Goal: Information Seeking & Learning: Learn about a topic

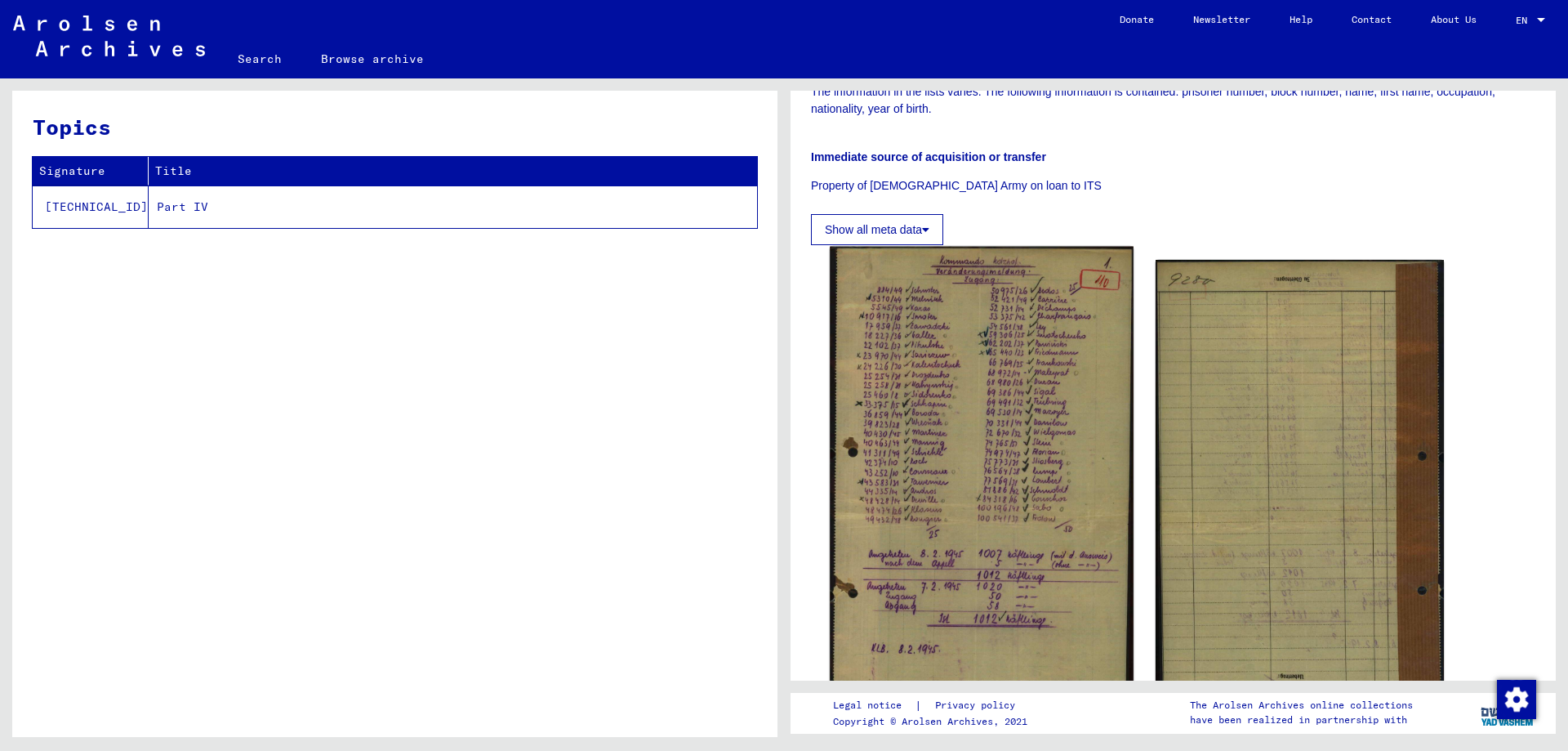
scroll to position [327, 0]
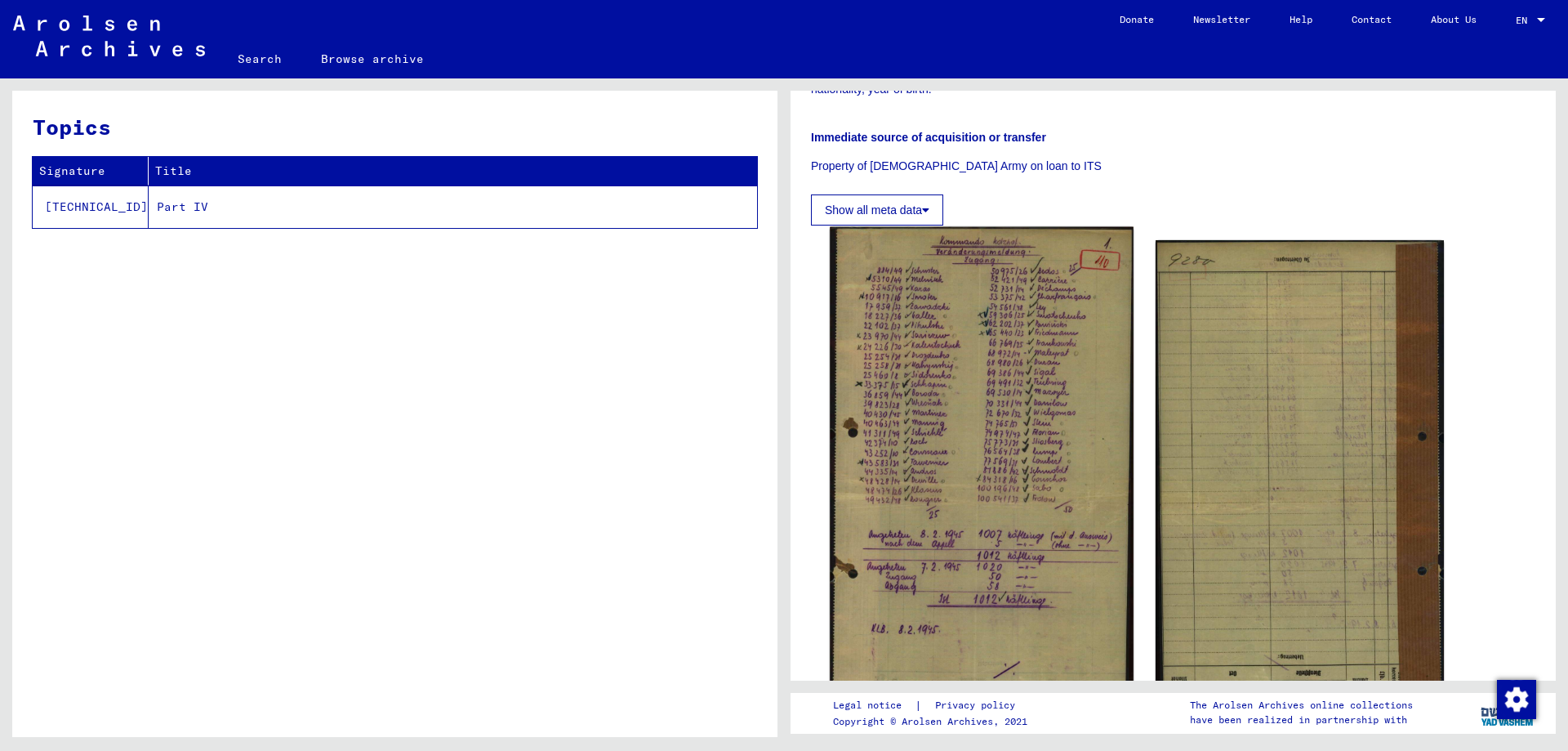
click at [1025, 354] on img at bounding box center [981, 503] width 303 height 552
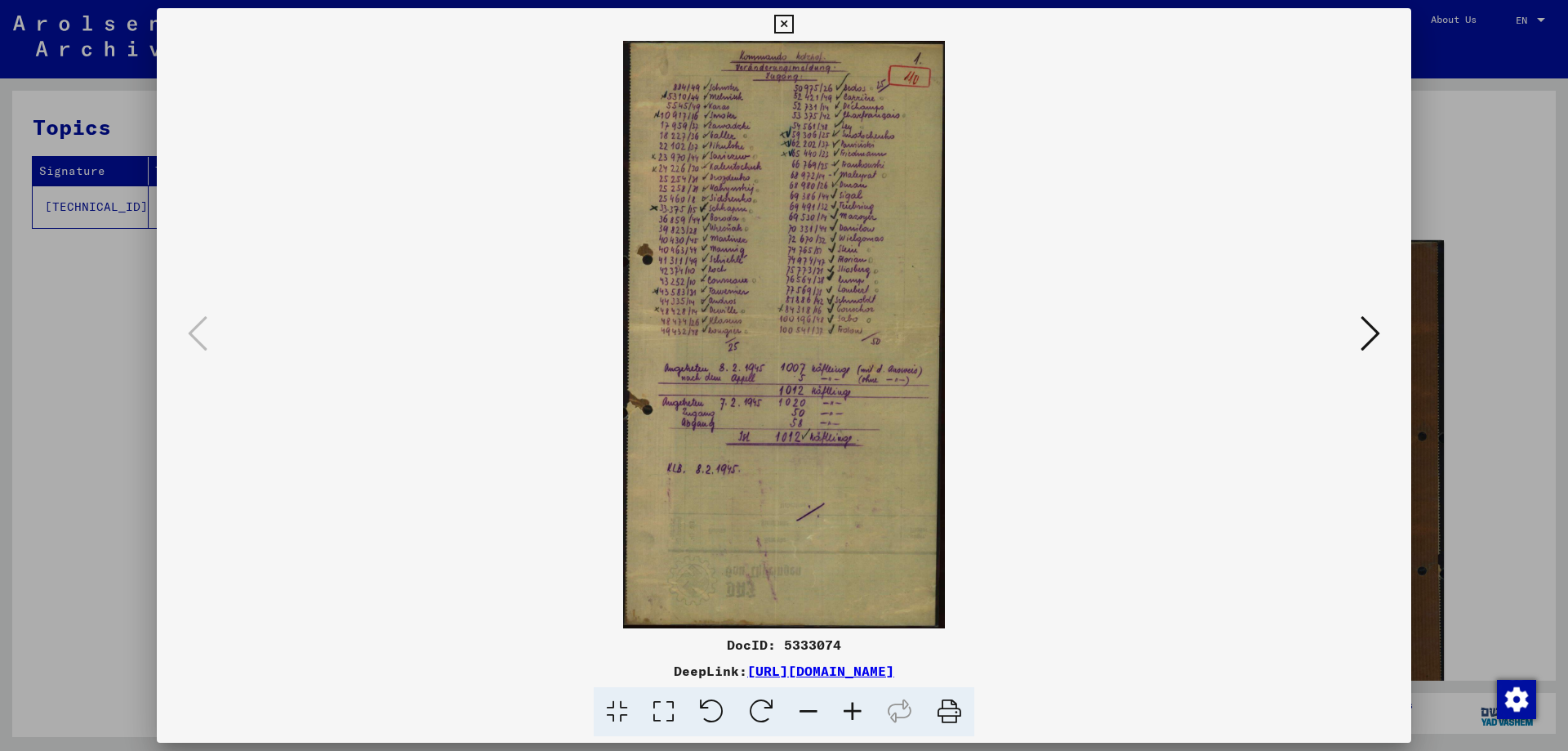
click at [849, 710] on icon at bounding box center [853, 712] width 44 height 50
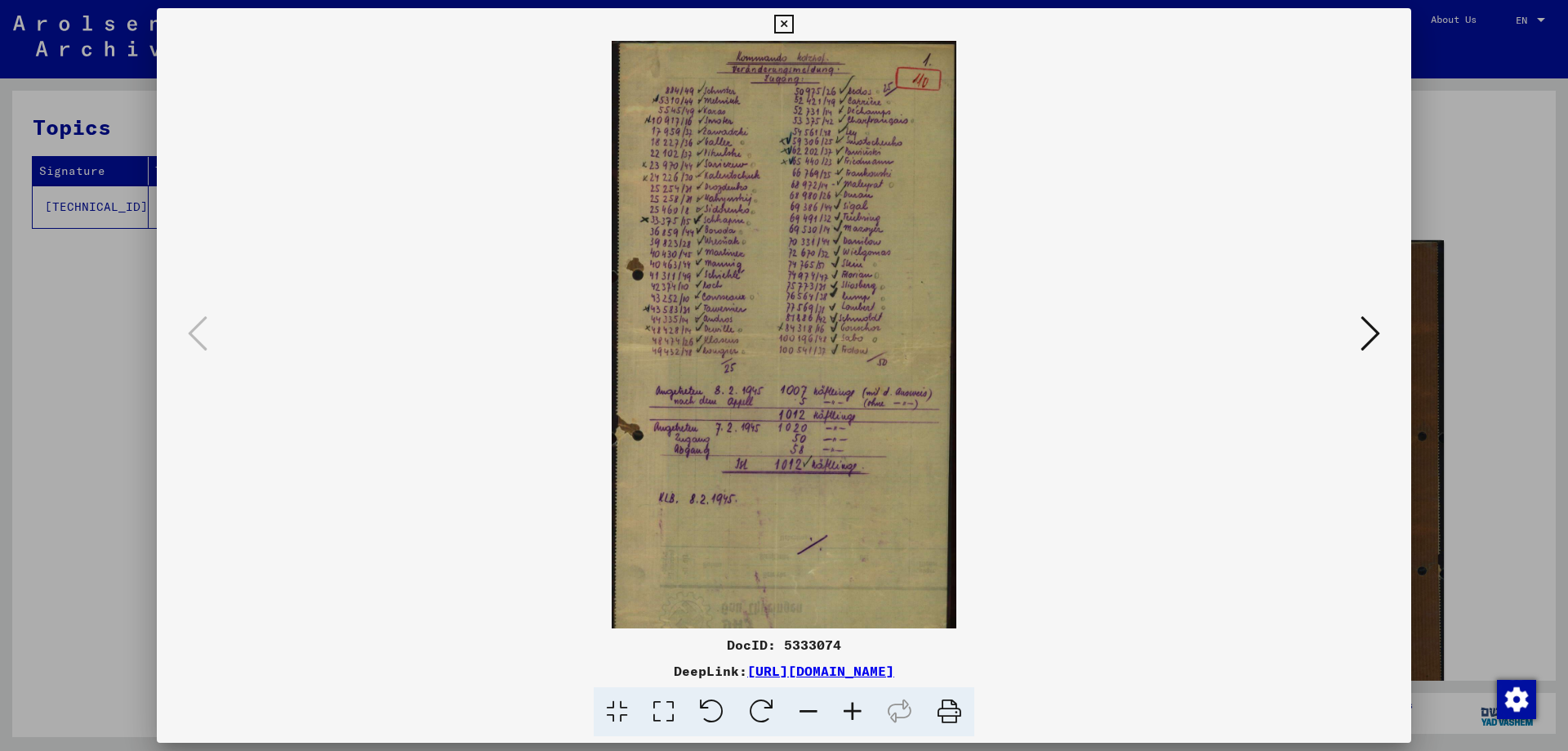
click at [849, 708] on icon at bounding box center [853, 712] width 44 height 50
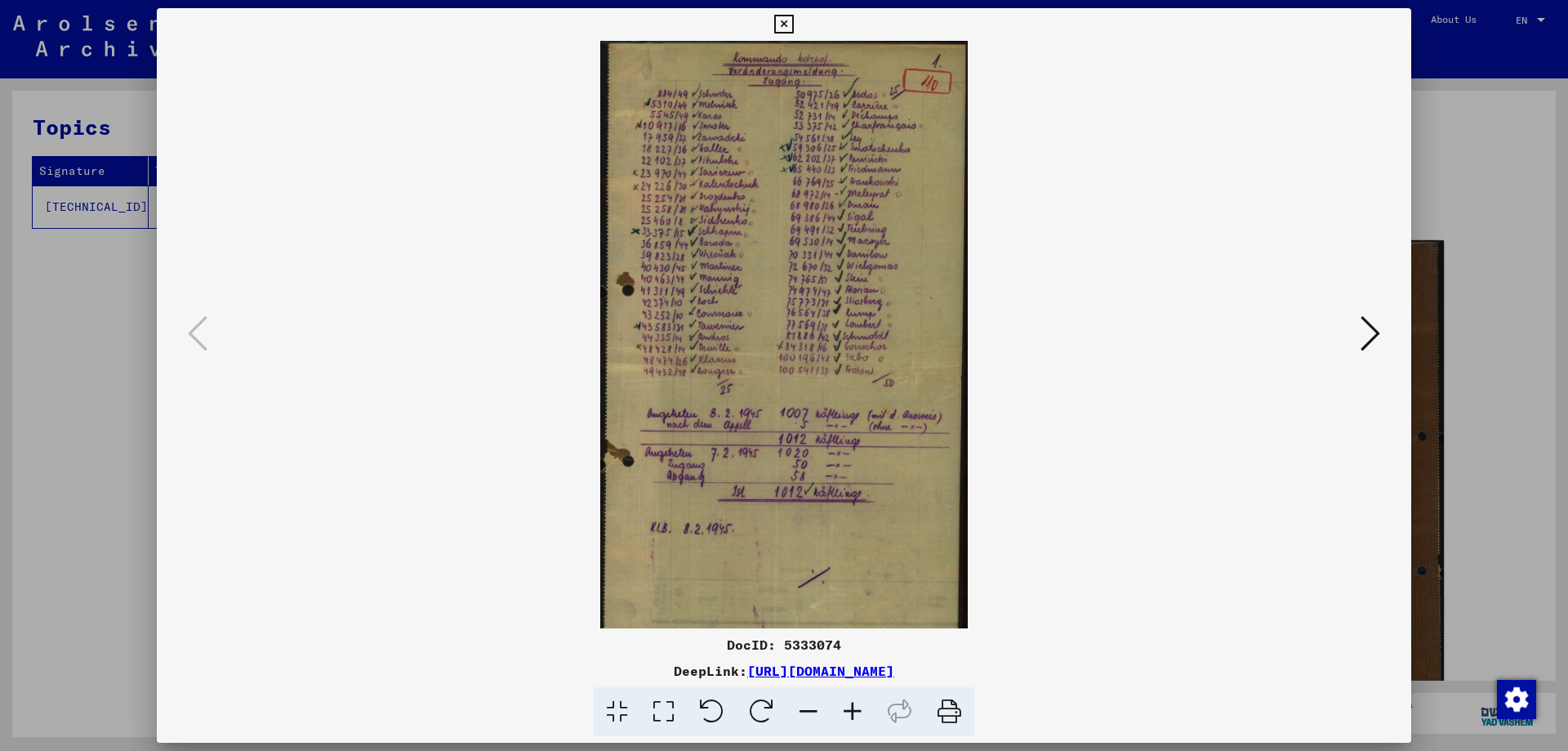
click at [849, 708] on icon at bounding box center [853, 712] width 44 height 50
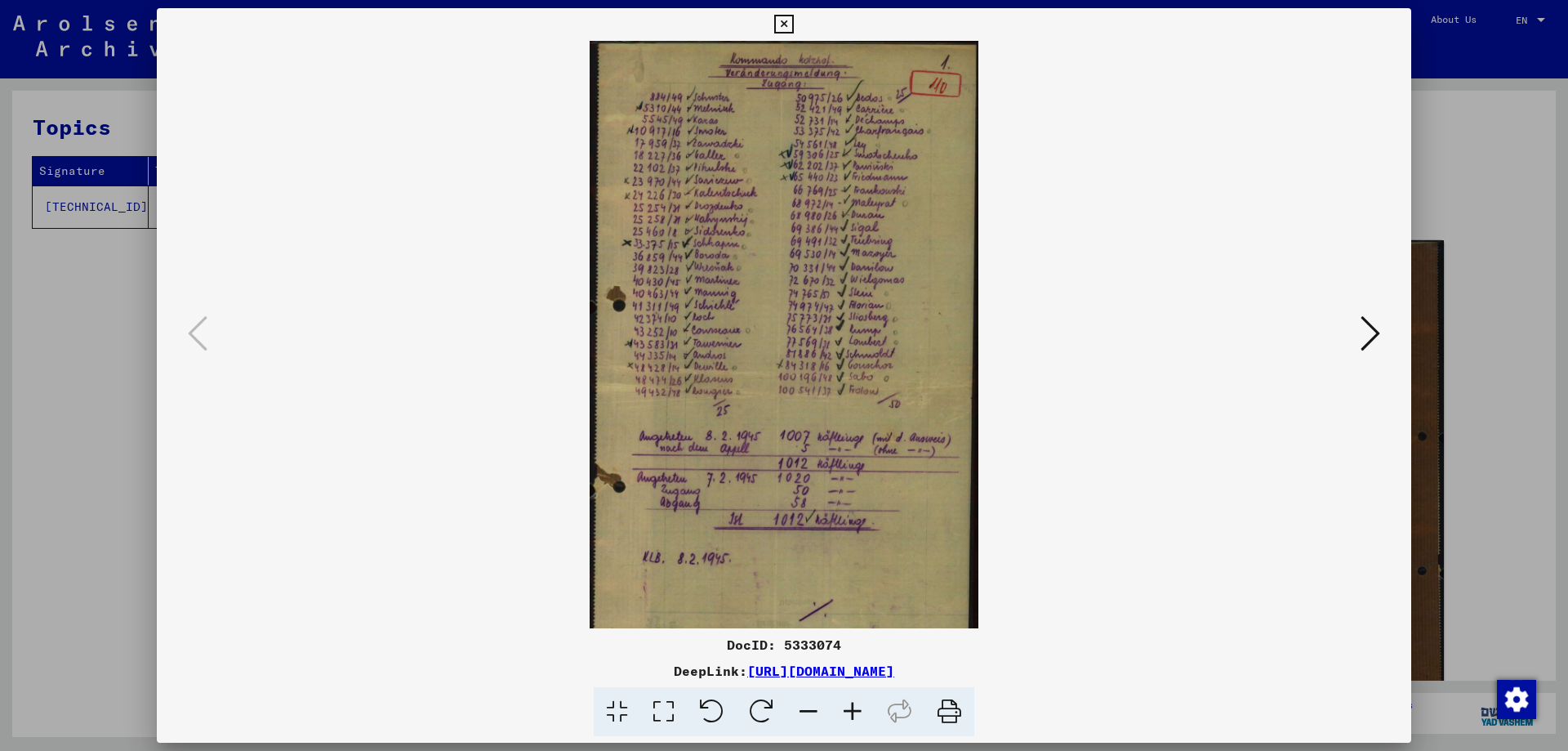
click at [849, 708] on icon at bounding box center [853, 712] width 44 height 50
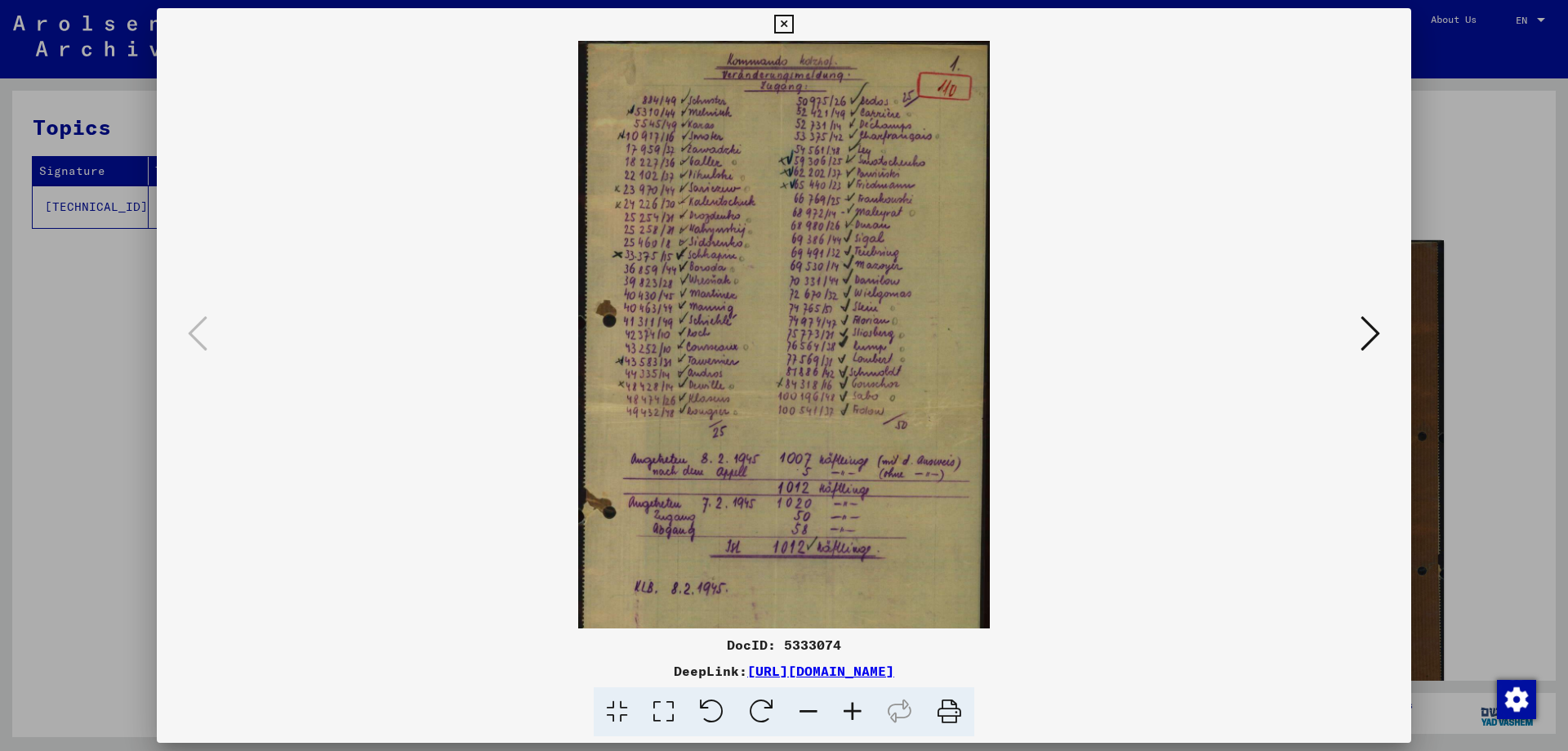
click at [849, 708] on icon at bounding box center [853, 712] width 44 height 50
click at [849, 707] on icon at bounding box center [853, 712] width 44 height 50
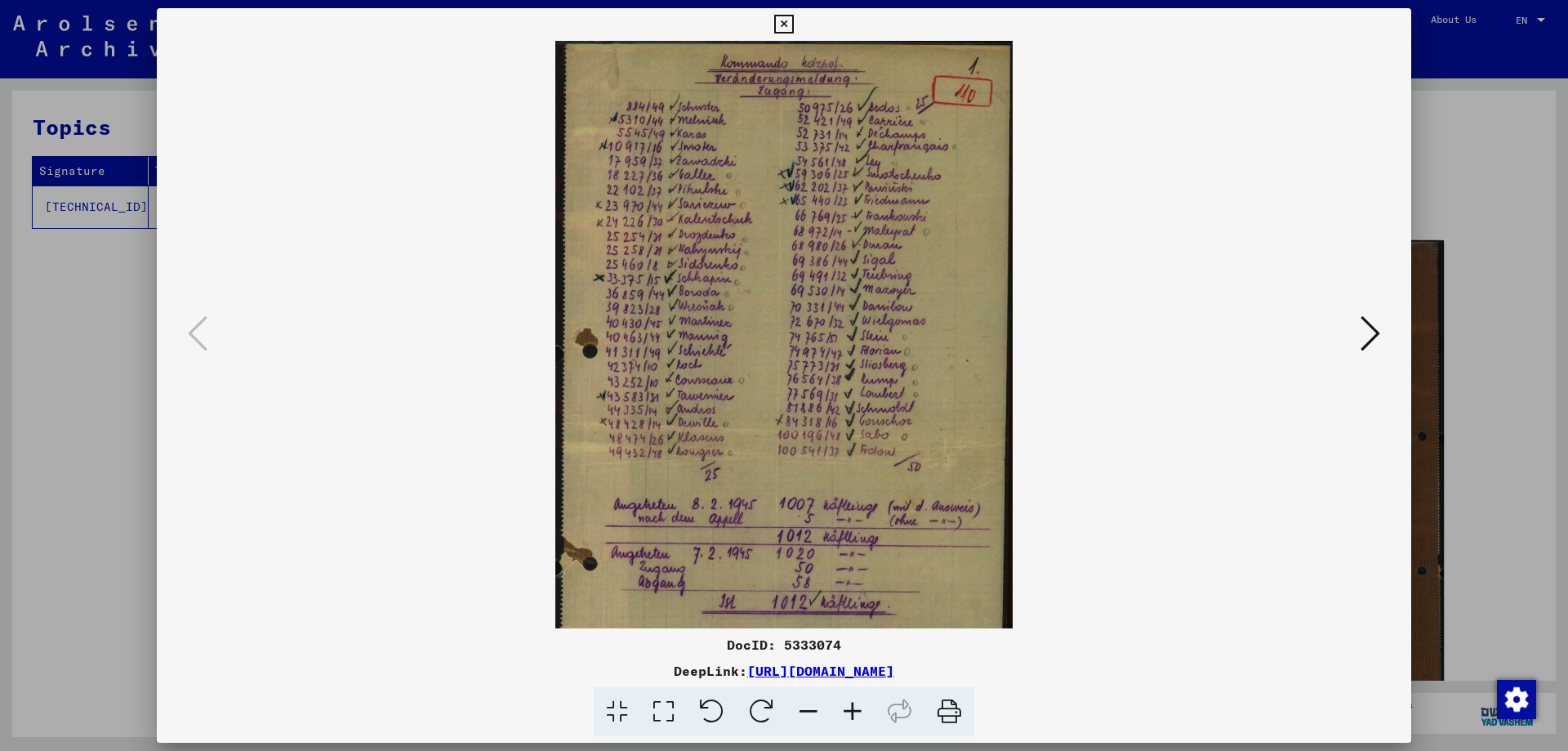
click at [849, 707] on icon at bounding box center [853, 712] width 44 height 50
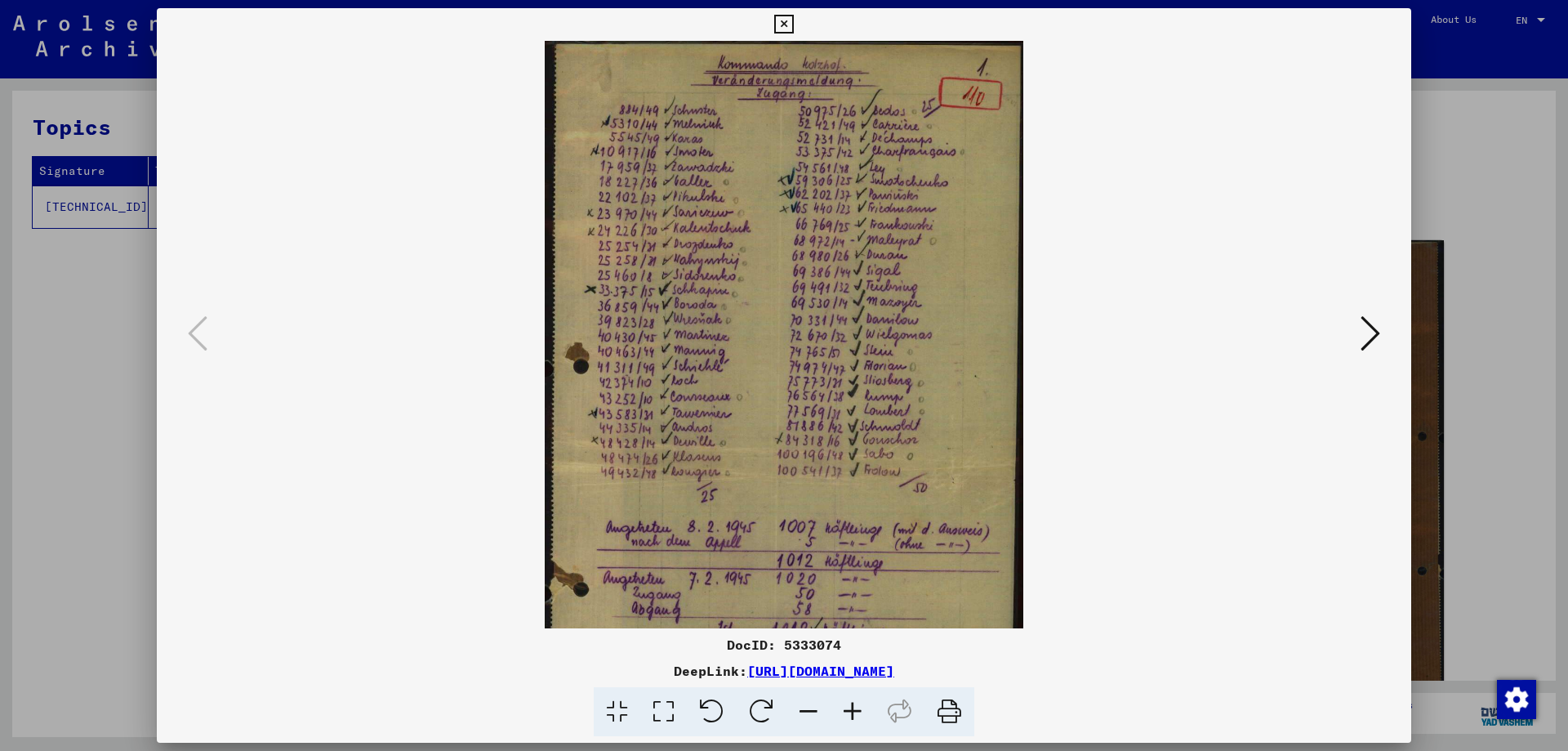
click at [849, 707] on icon at bounding box center [853, 712] width 44 height 50
click at [848, 707] on icon at bounding box center [853, 712] width 44 height 50
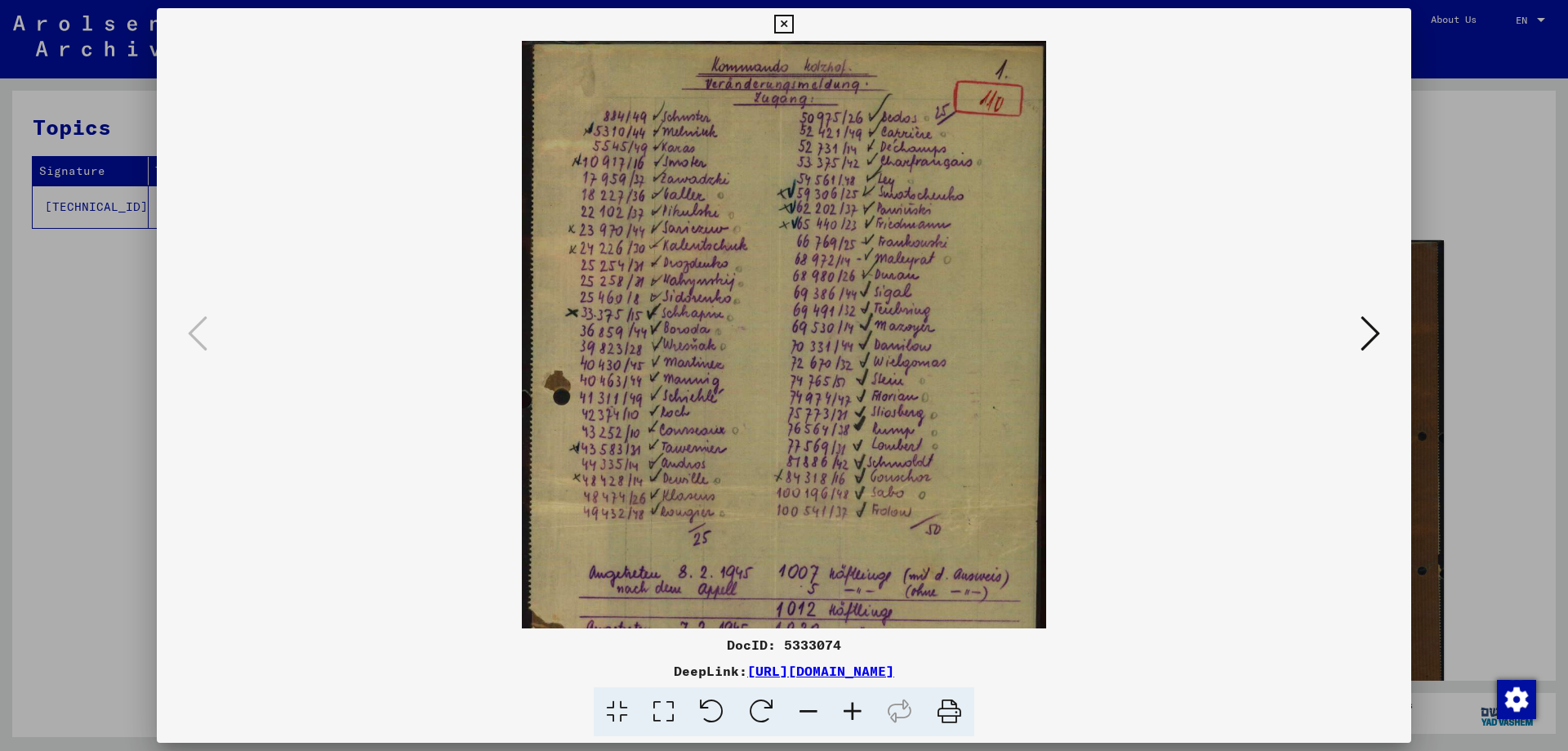
click at [848, 707] on icon at bounding box center [853, 712] width 44 height 50
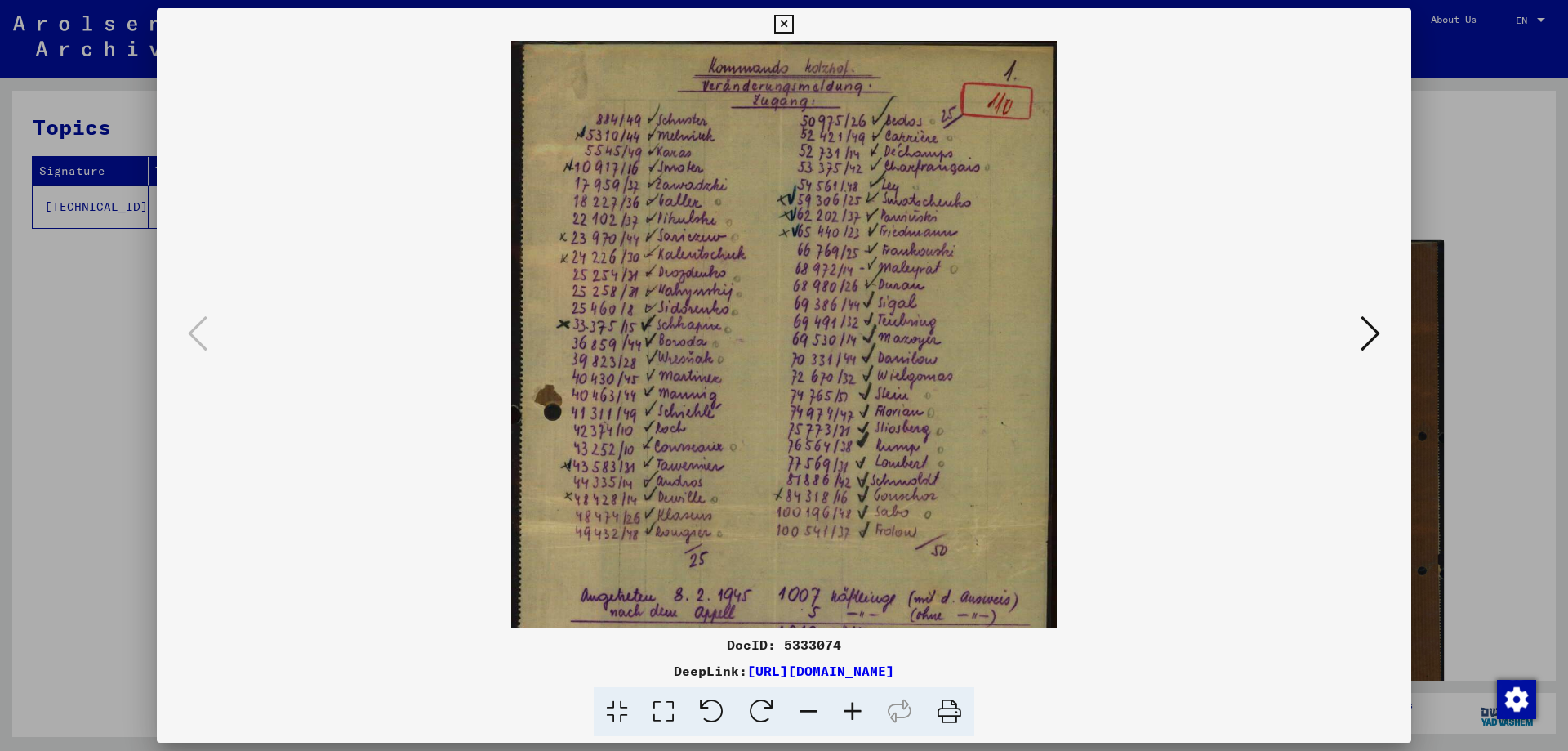
click at [848, 707] on icon at bounding box center [853, 712] width 44 height 50
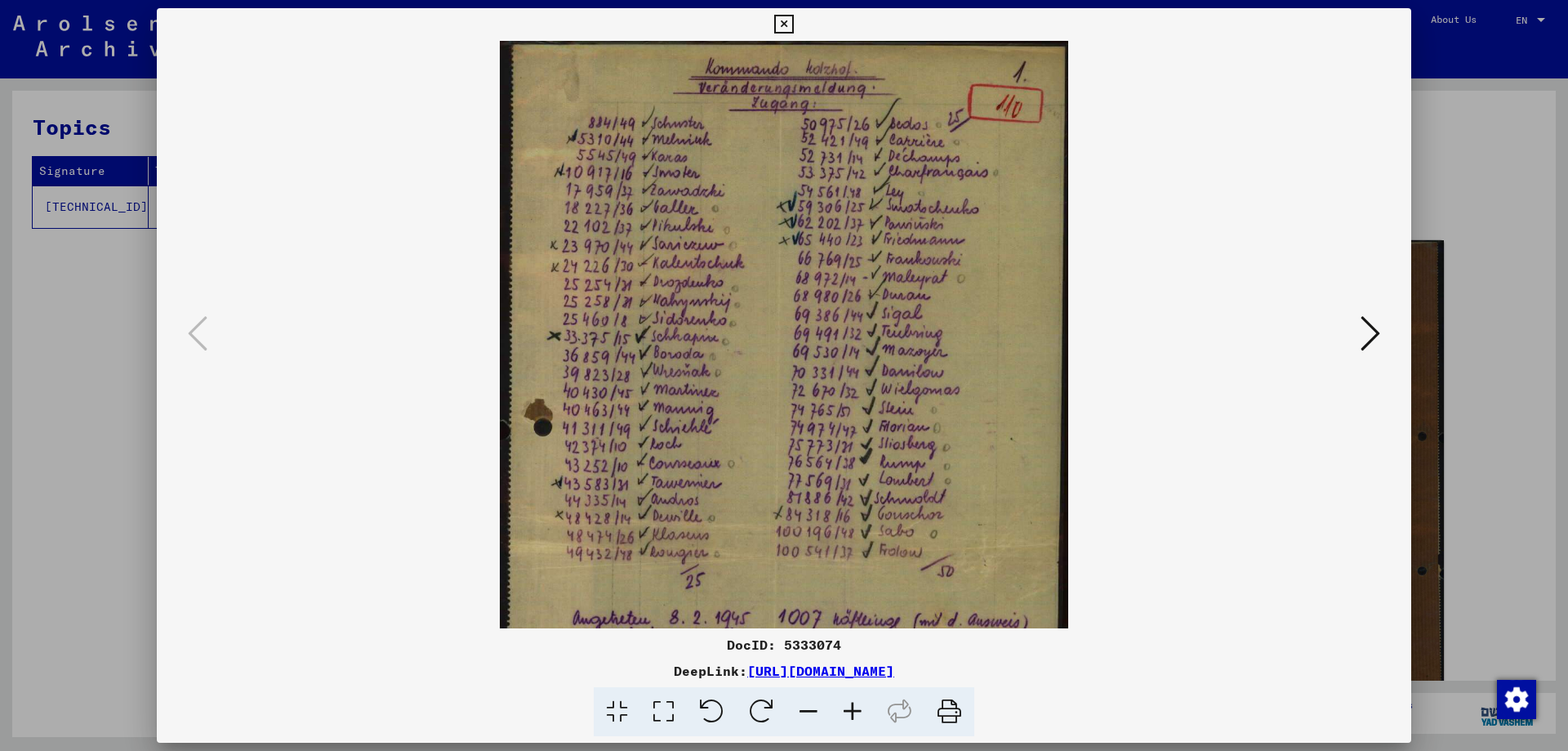
click at [848, 707] on icon at bounding box center [853, 712] width 44 height 50
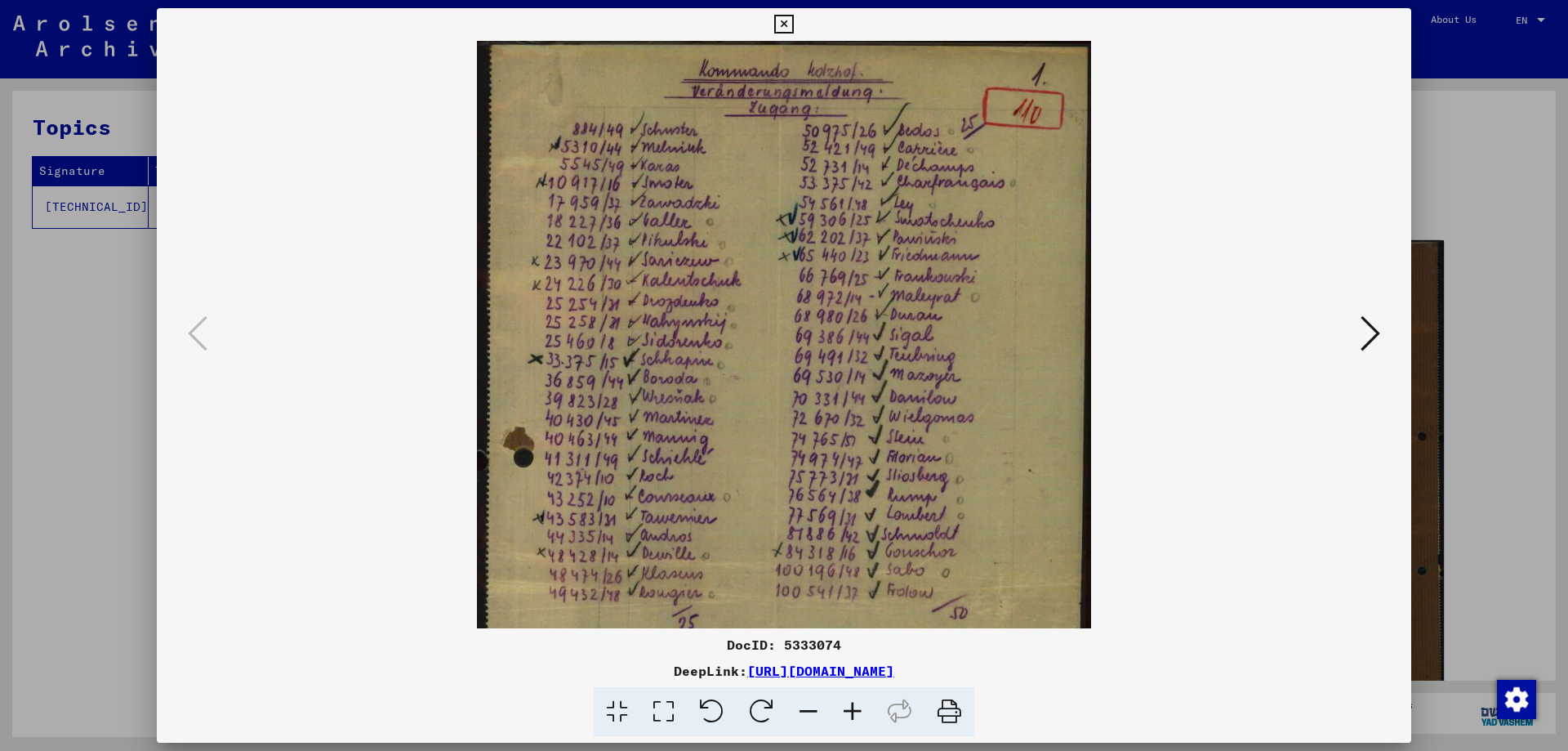
click at [848, 707] on icon at bounding box center [853, 712] width 44 height 50
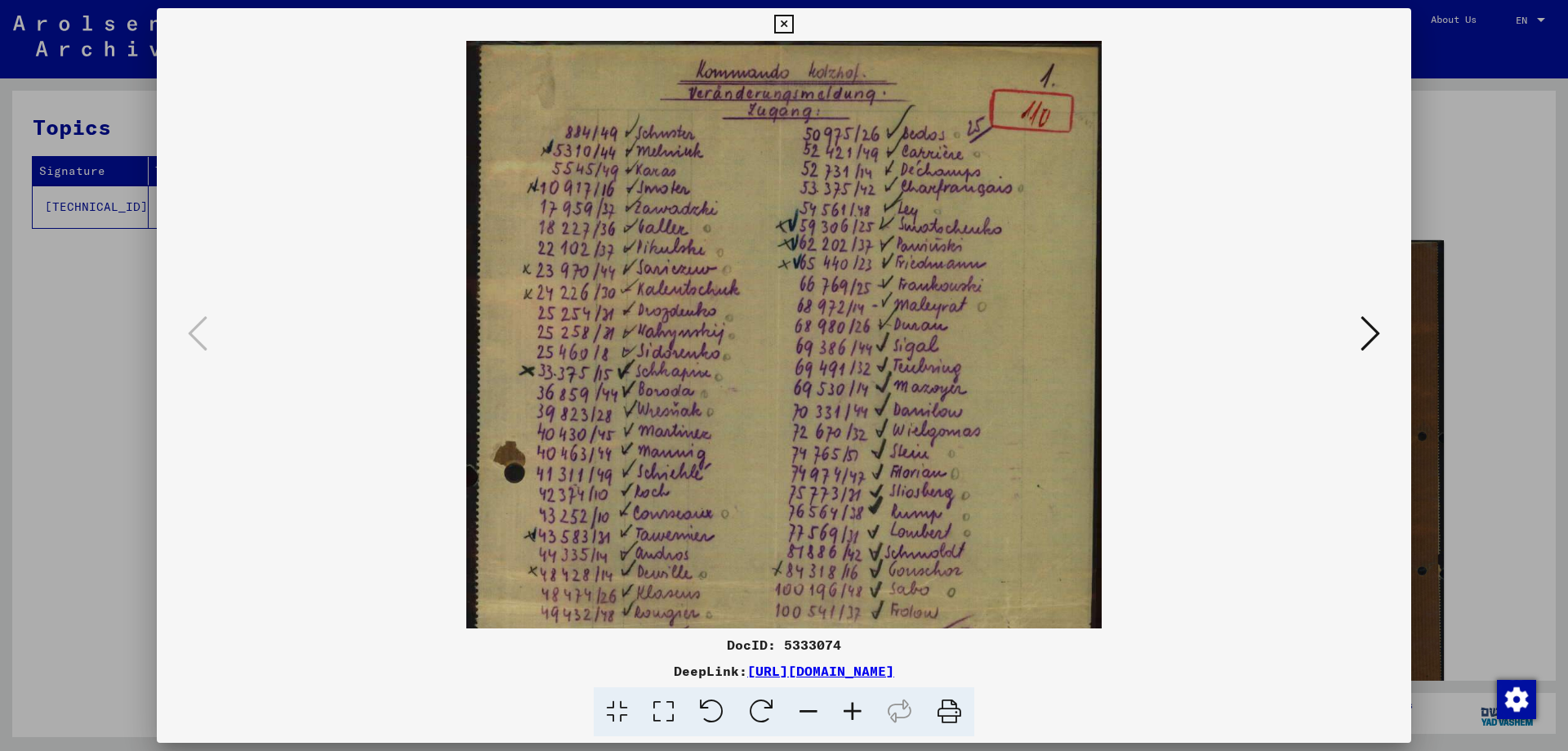
click at [848, 707] on icon at bounding box center [853, 712] width 44 height 50
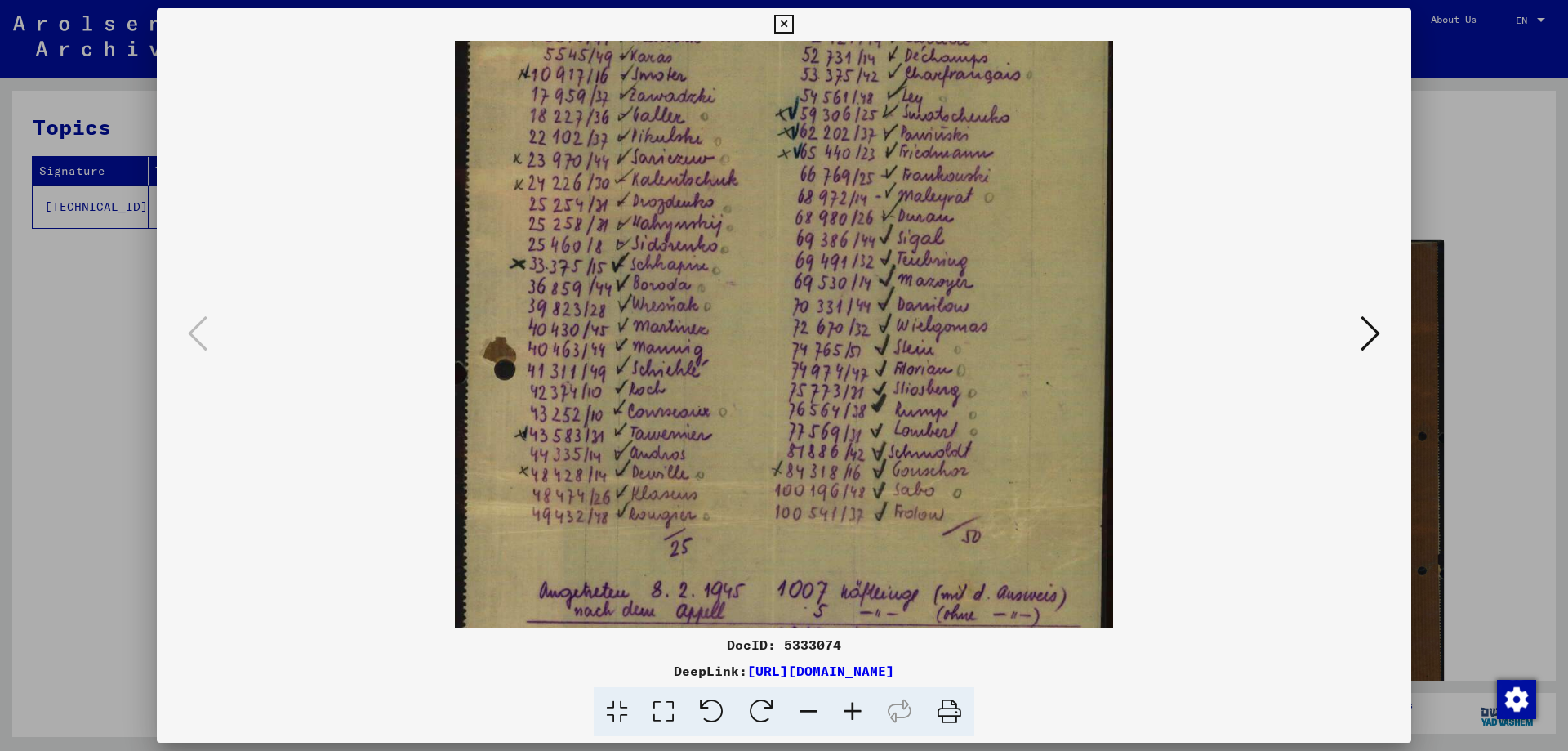
scroll to position [139, 0]
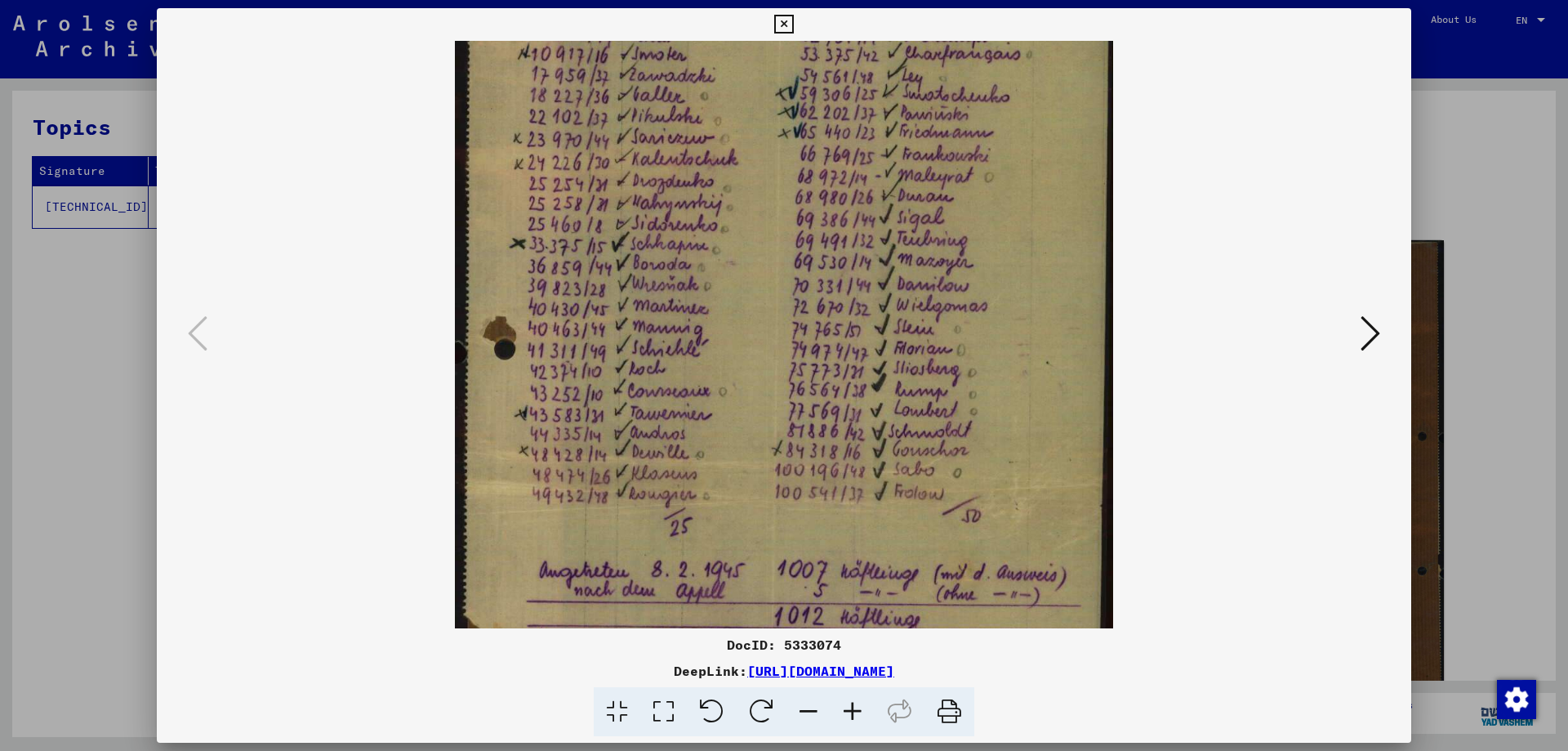
drag, startPoint x: 788, startPoint y: 445, endPoint x: 783, endPoint y: 334, distance: 111.1
click at [783, 334] on img at bounding box center [784, 502] width 658 height 1200
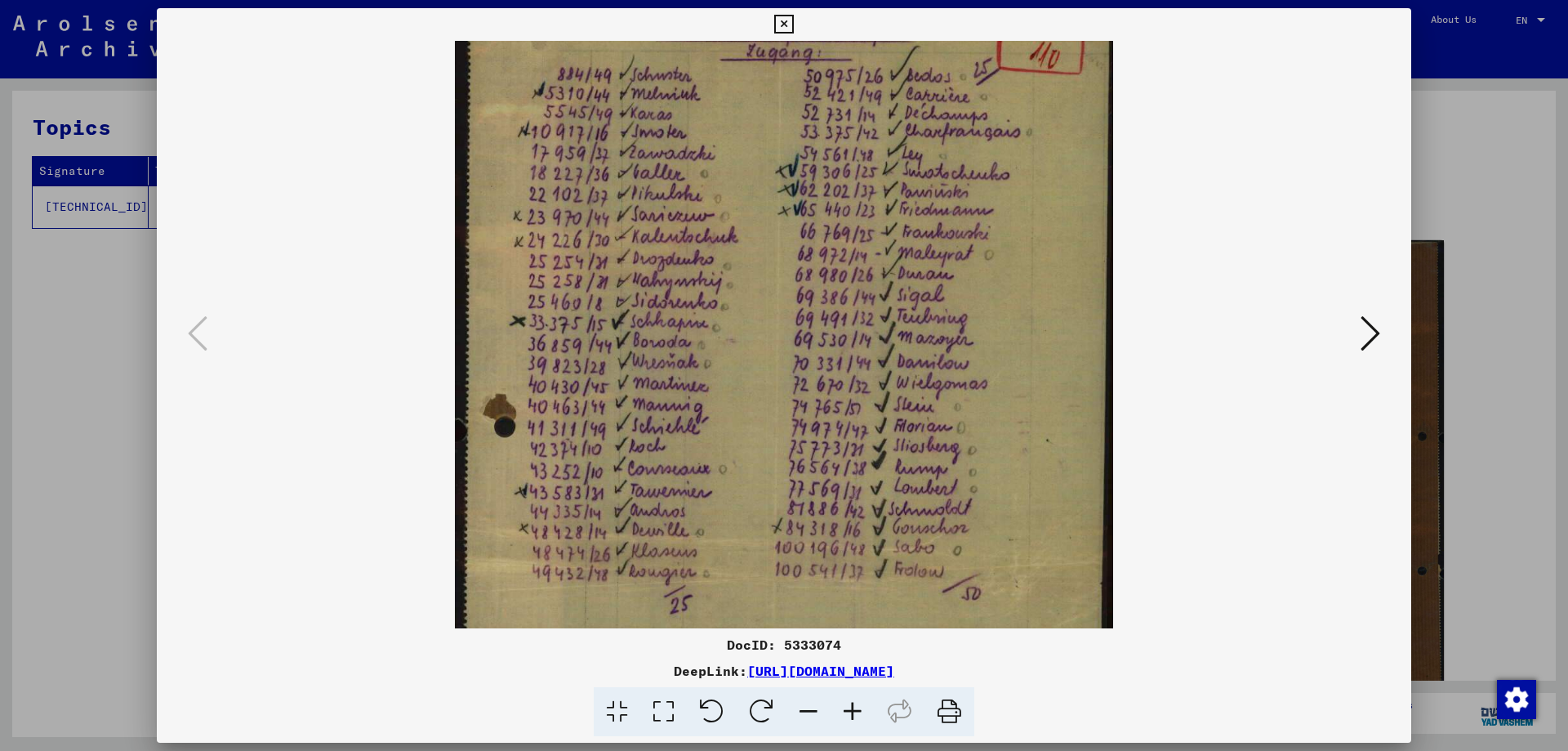
scroll to position [62, 0]
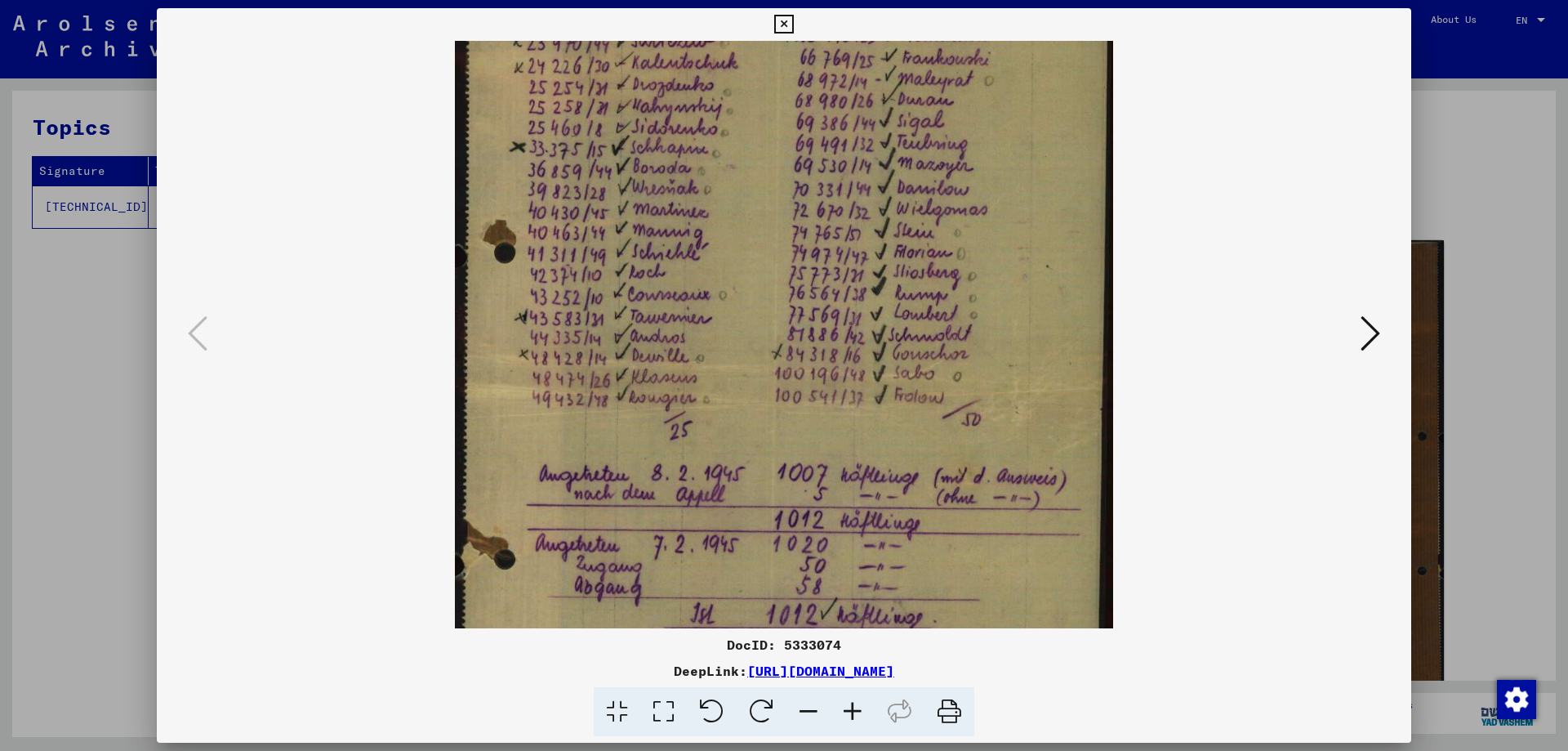
drag, startPoint x: 696, startPoint y: 413, endPoint x: 690, endPoint y: 317, distance: 96.2
click at [690, 317] on img at bounding box center [784, 406] width 658 height 1200
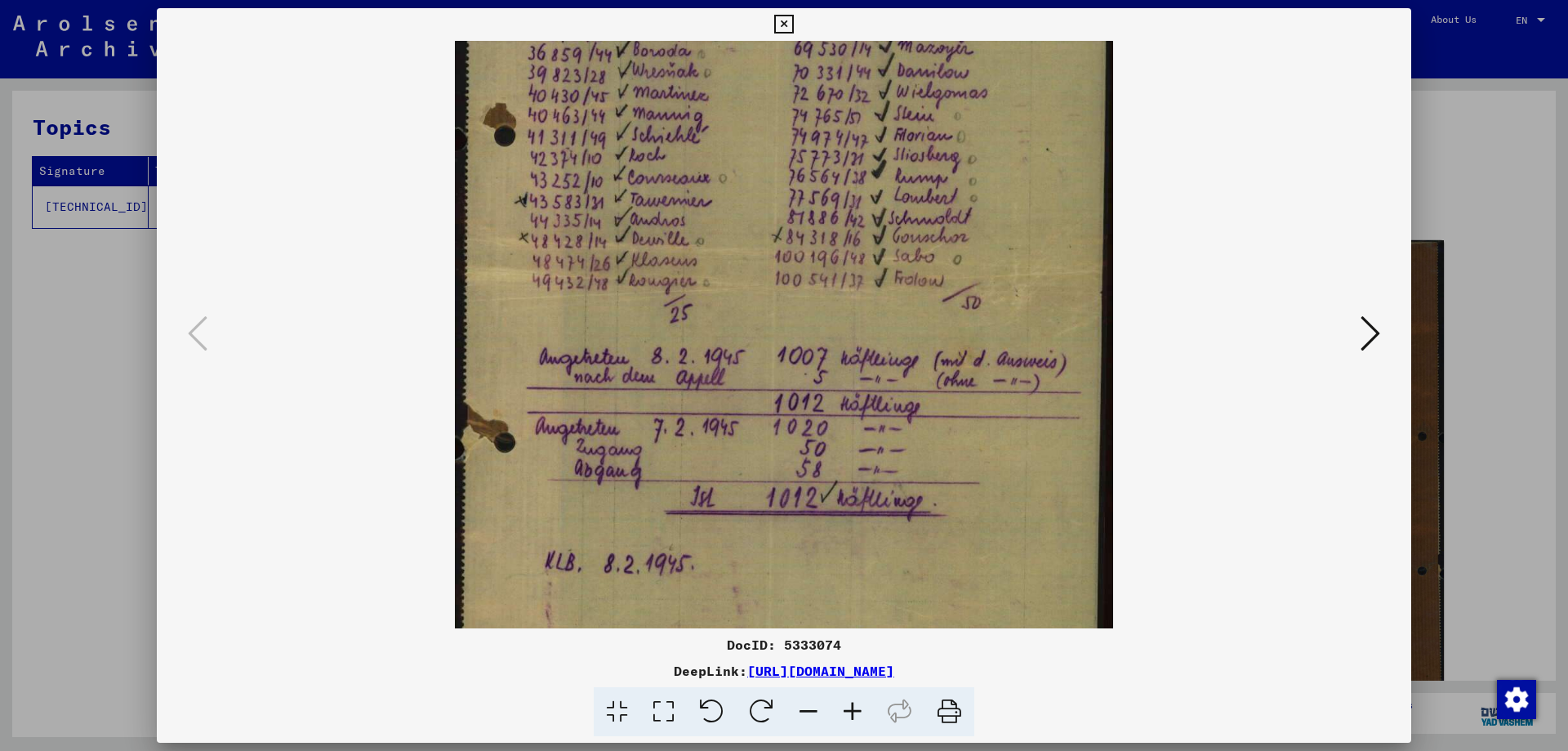
scroll to position [365, 0]
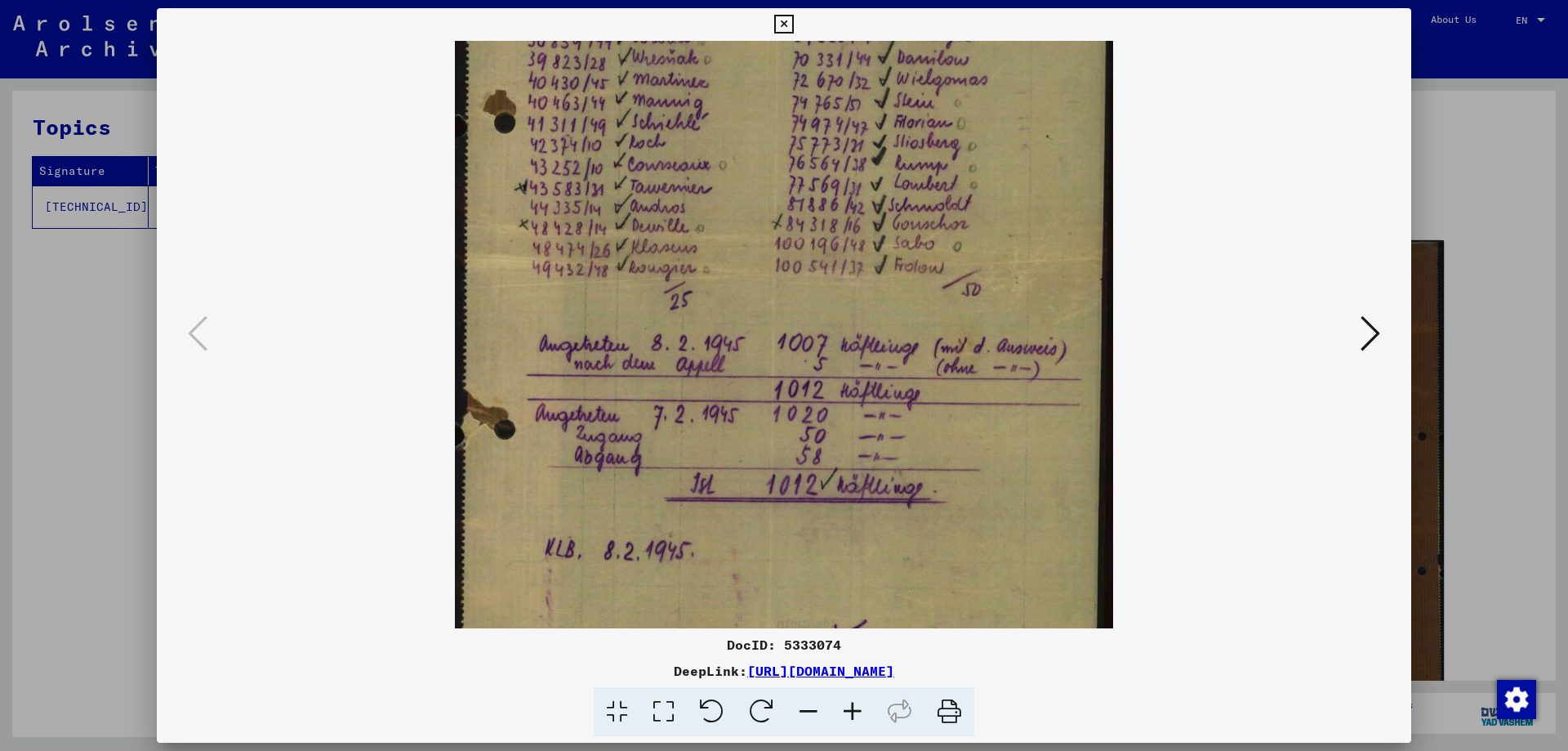
drag, startPoint x: 693, startPoint y: 468, endPoint x: 698, endPoint y: 338, distance: 130.1
click at [698, 338] on img at bounding box center [784, 275] width 658 height 1200
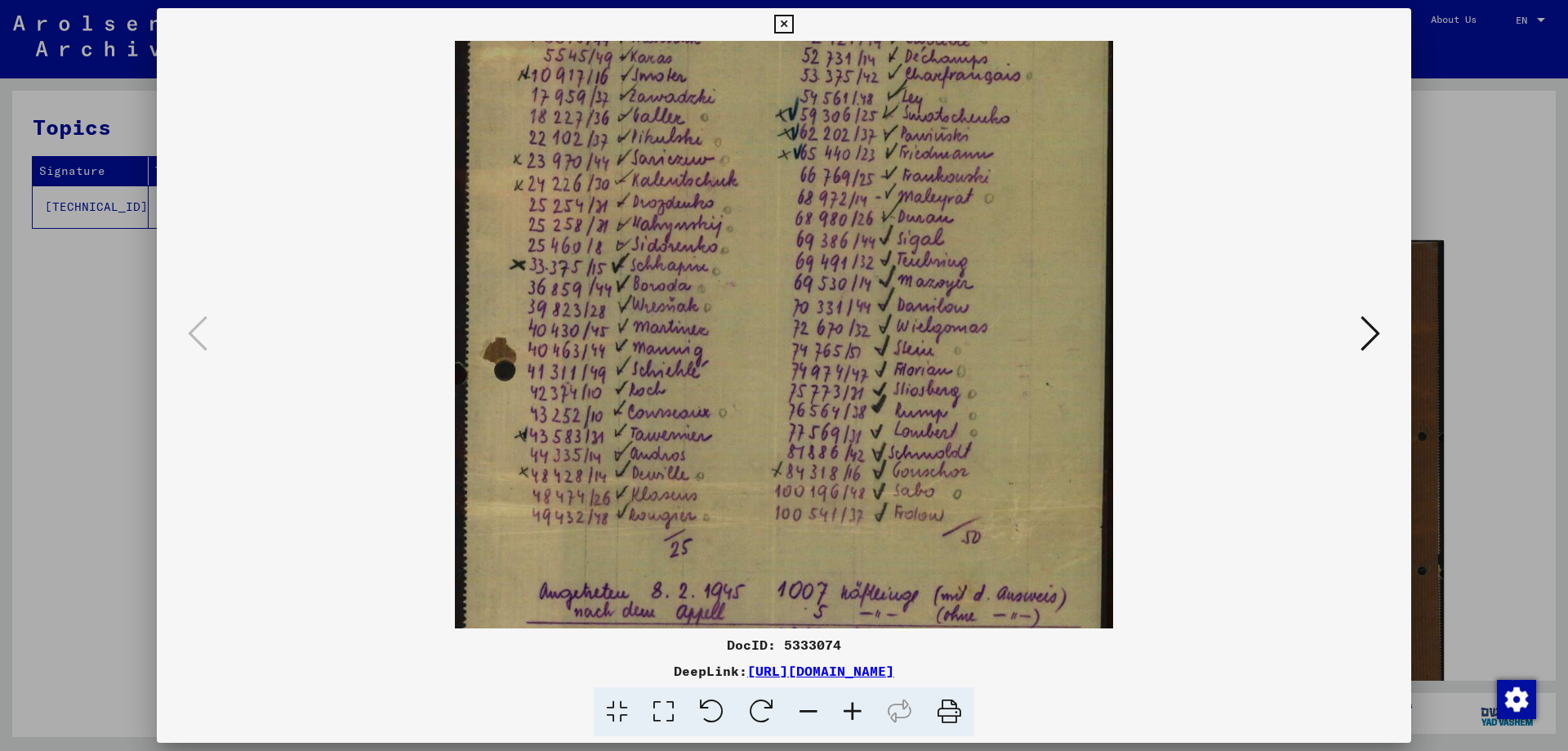
scroll to position [92, 0]
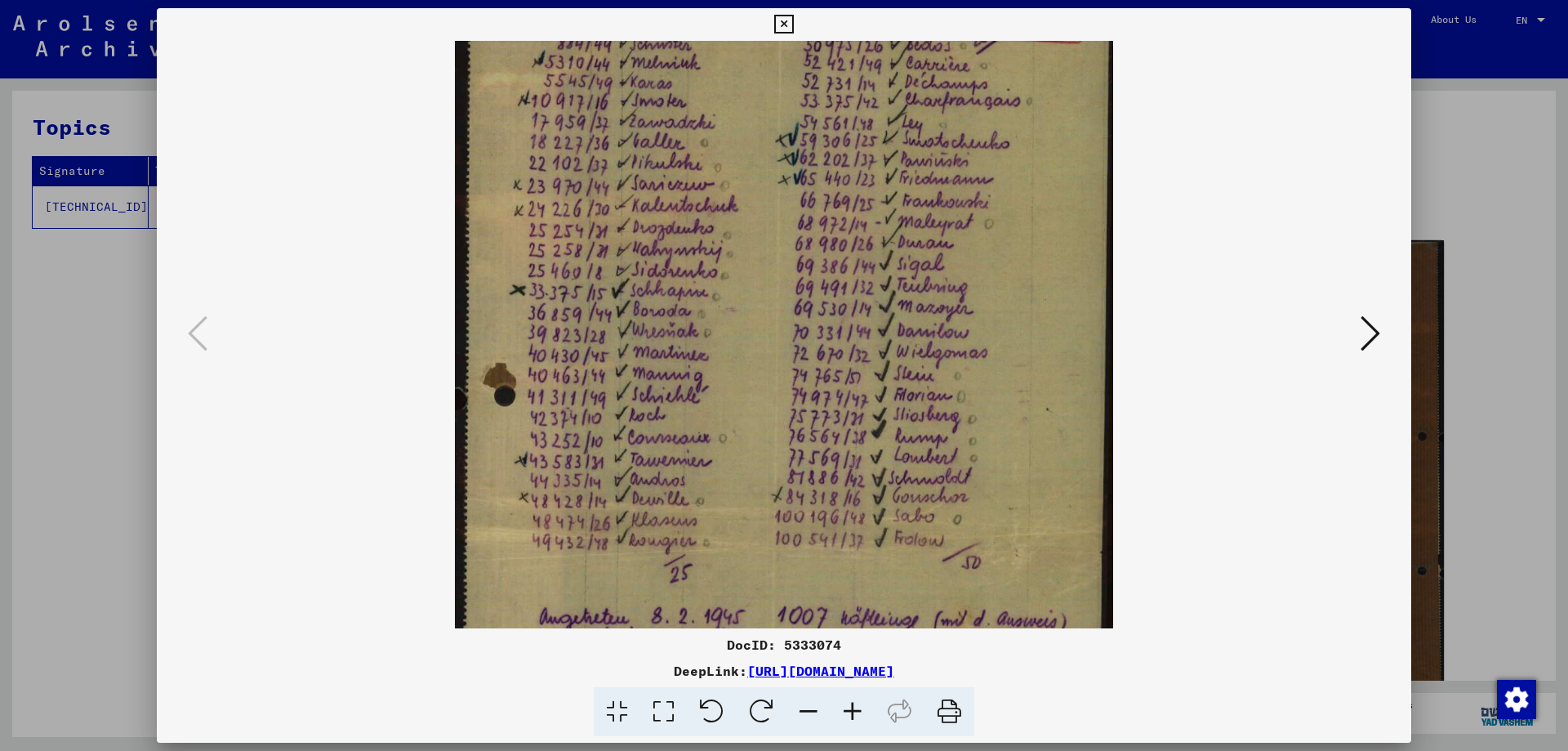
drag, startPoint x: 759, startPoint y: 309, endPoint x: 681, endPoint y: 582, distance: 283.9
click at [681, 582] on img at bounding box center [784, 548] width 658 height 1200
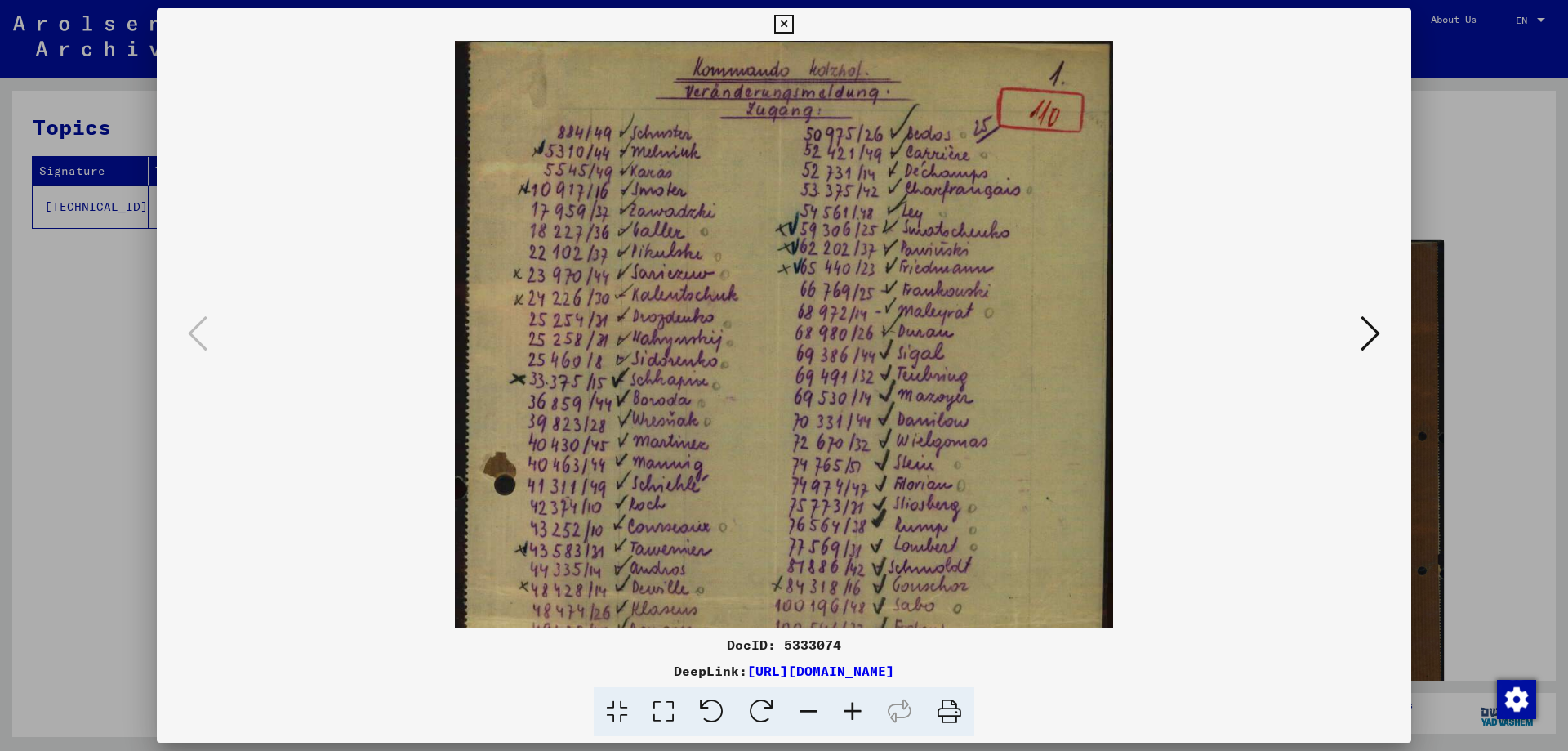
scroll to position [0, 0]
drag, startPoint x: 921, startPoint y: 228, endPoint x: 916, endPoint y: 364, distance: 136.1
click at [916, 364] on img at bounding box center [784, 641] width 658 height 1200
click at [641, 200] on img at bounding box center [784, 641] width 658 height 1200
click at [600, 199] on img at bounding box center [784, 641] width 658 height 1200
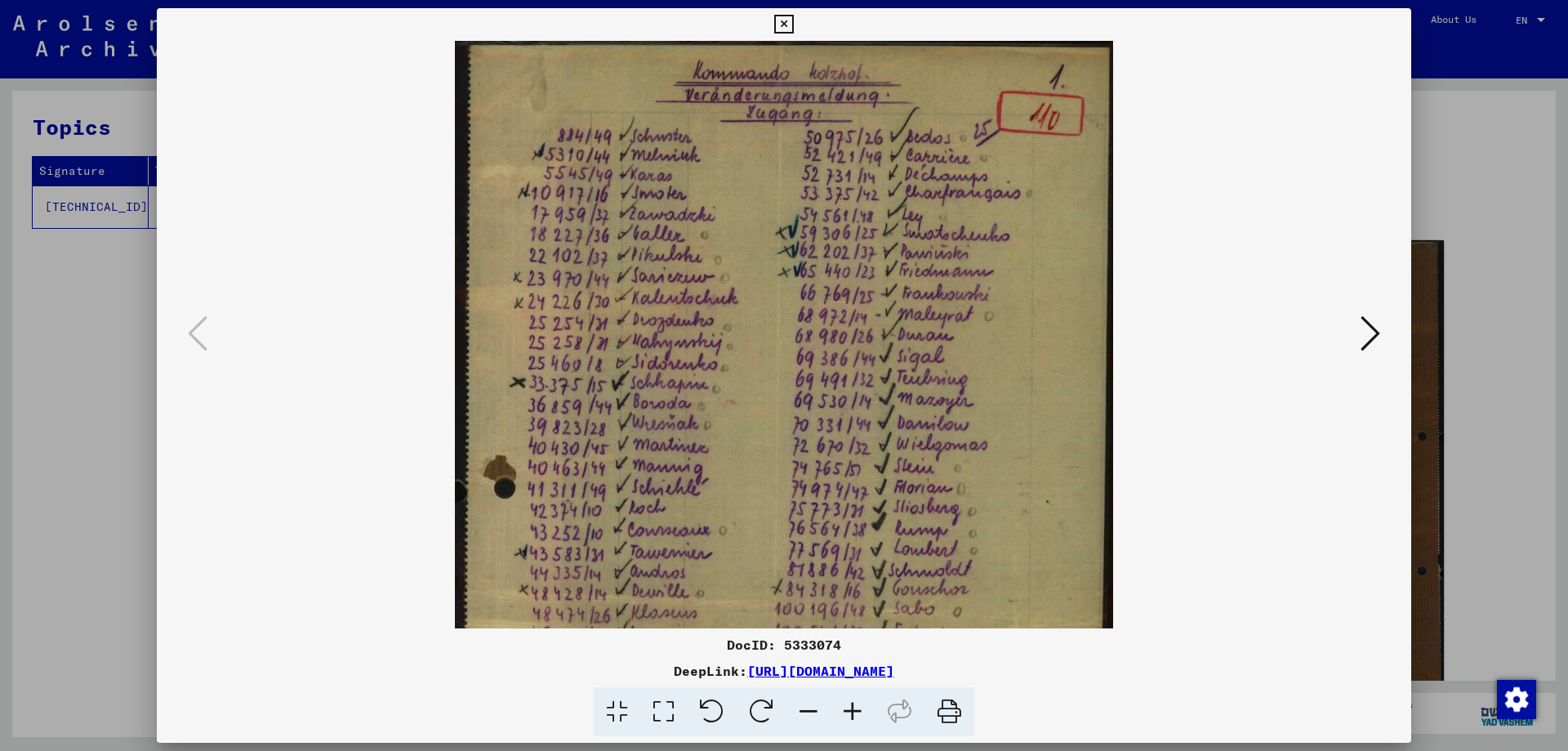
click at [25, 371] on div at bounding box center [784, 376] width 1568 height 751
